Goal: Information Seeking & Learning: Learn about a topic

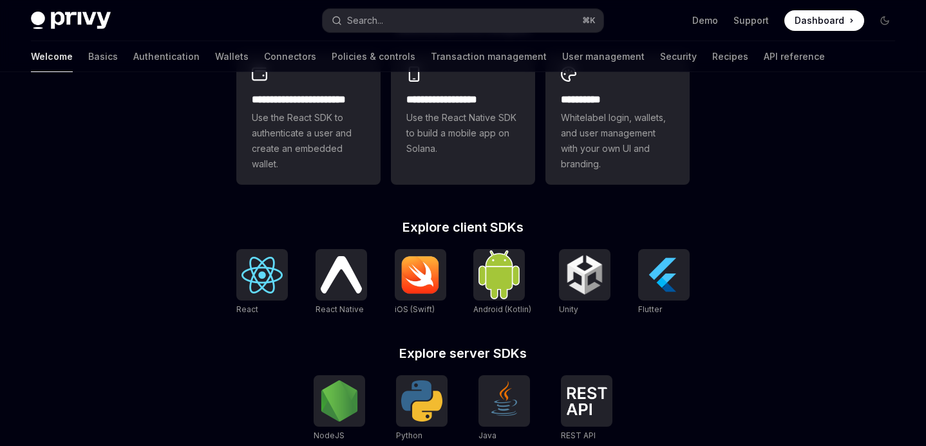
scroll to position [387, 0]
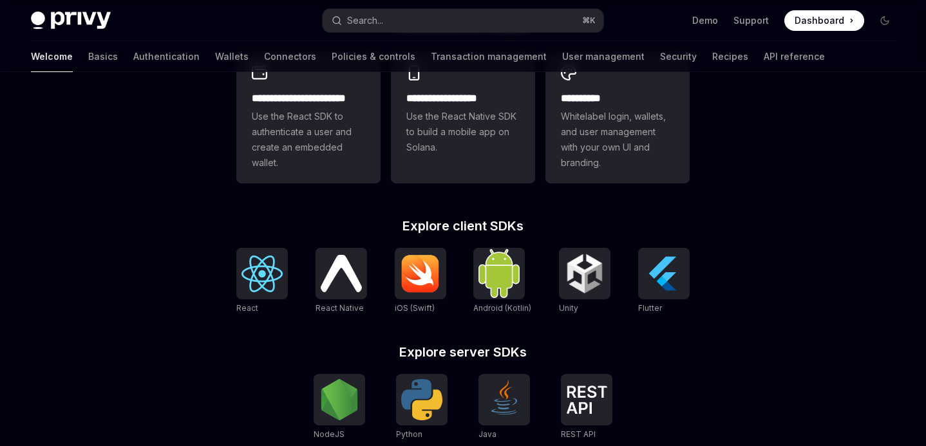
click at [147, 288] on div "**********" at bounding box center [463, 161] width 926 height 952
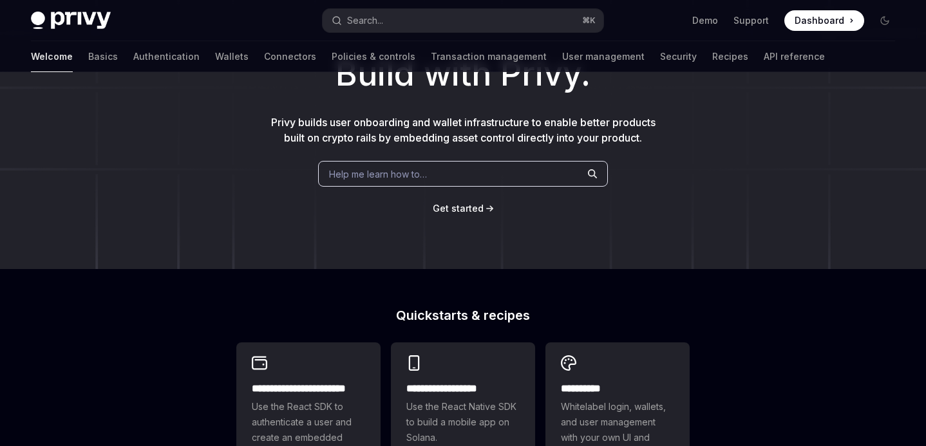
scroll to position [0, 0]
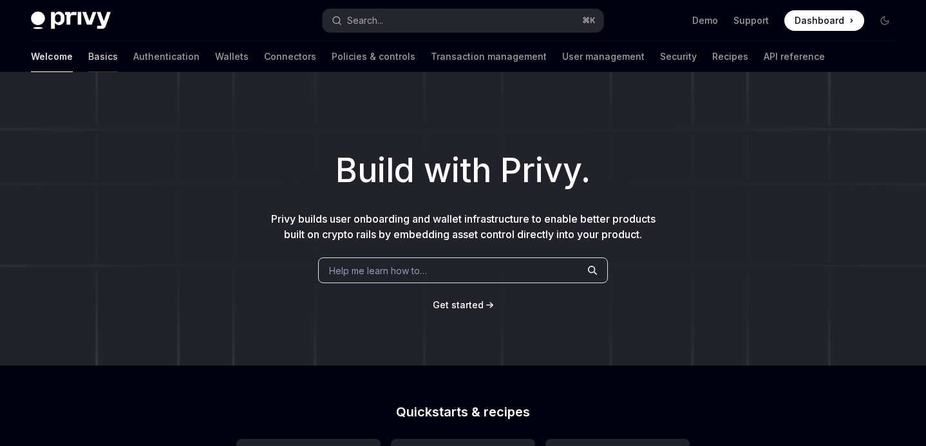
click at [88, 55] on link "Basics" at bounding box center [103, 56] width 30 height 31
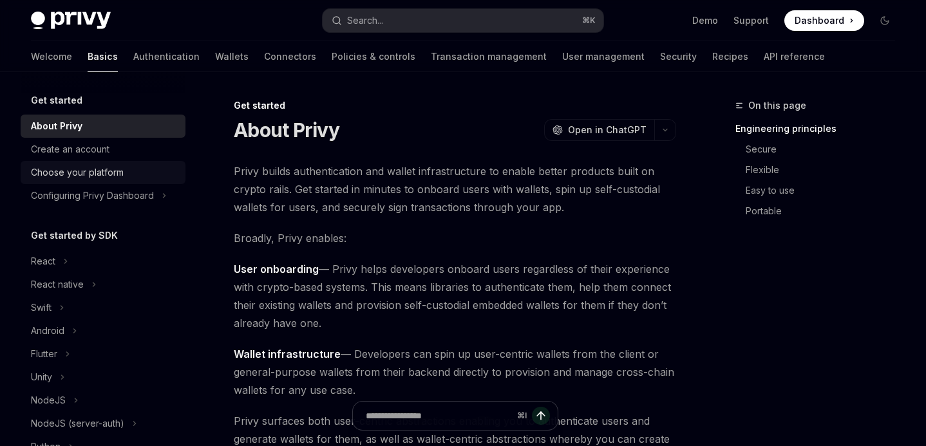
click at [75, 178] on div "Choose your platform" at bounding box center [77, 172] width 93 height 15
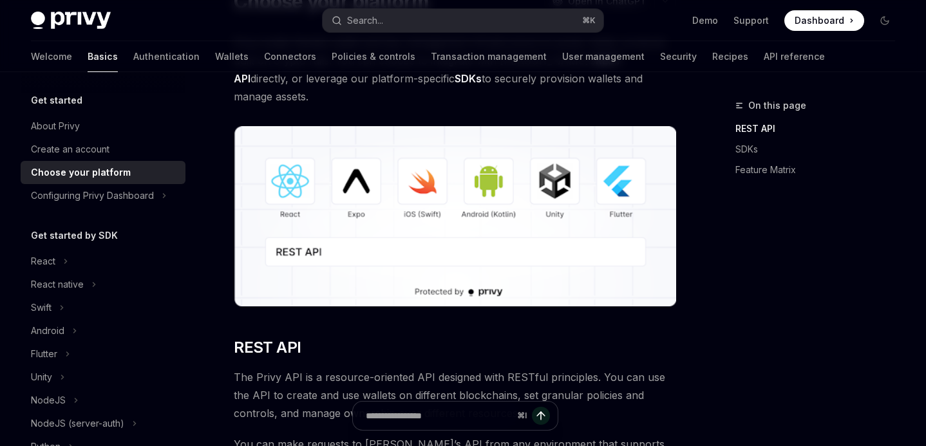
scroll to position [129, 0]
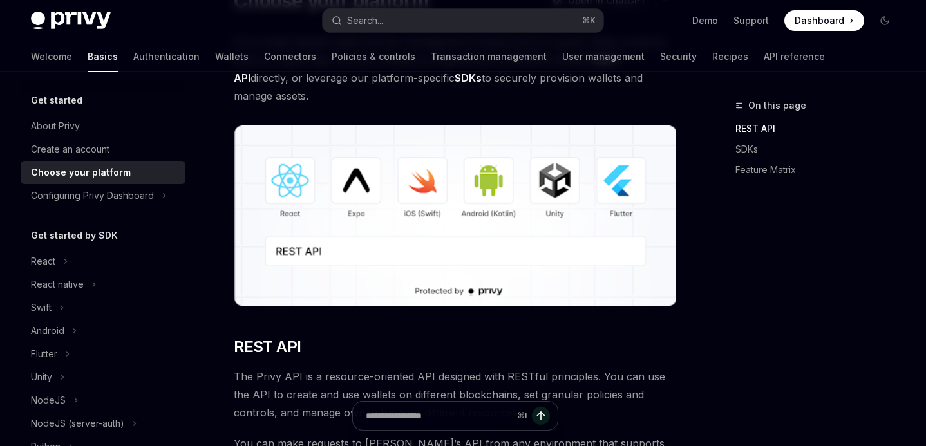
click at [105, 97] on div "Get started" at bounding box center [103, 100] width 165 height 15
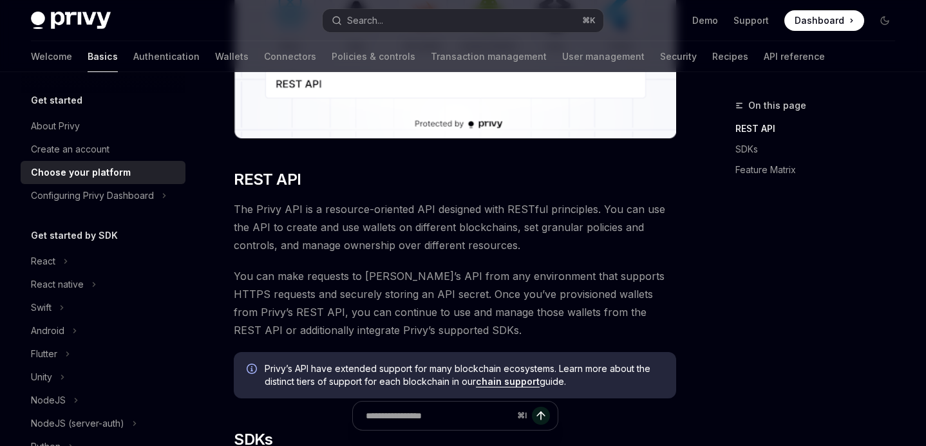
scroll to position [303, 0]
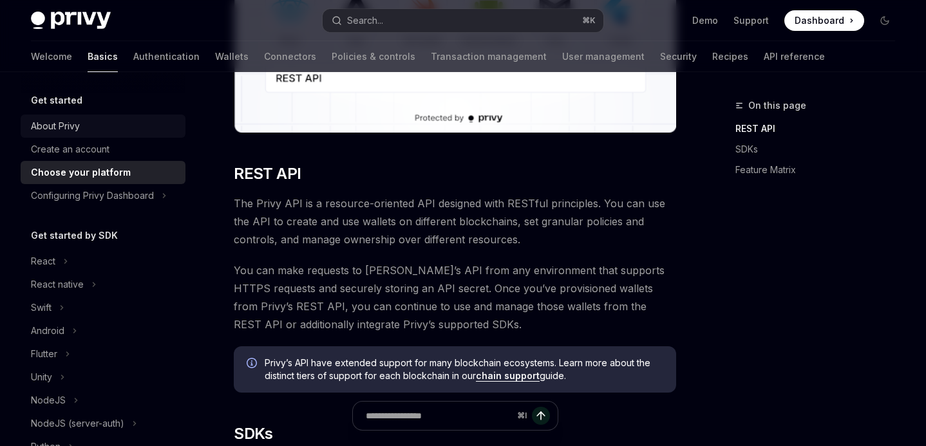
click at [39, 124] on div "About Privy" at bounding box center [55, 125] width 49 height 15
type textarea "*"
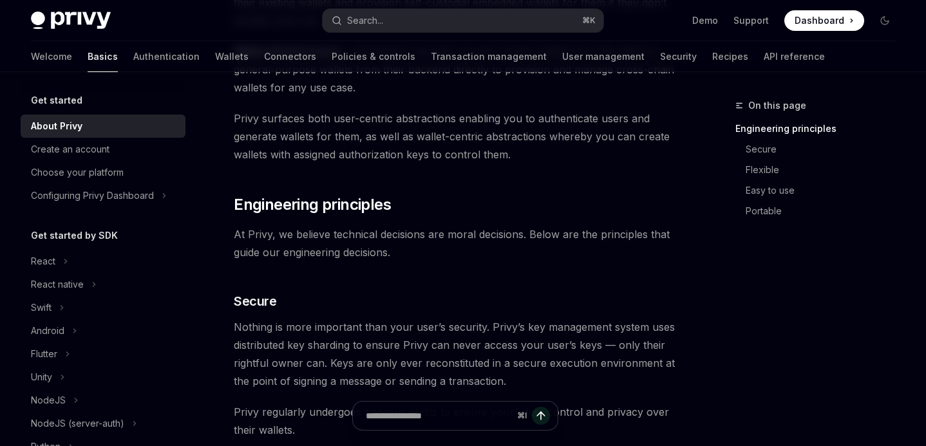
scroll to position [306, 0]
